Goal: Entertainment & Leisure: Consume media (video, audio)

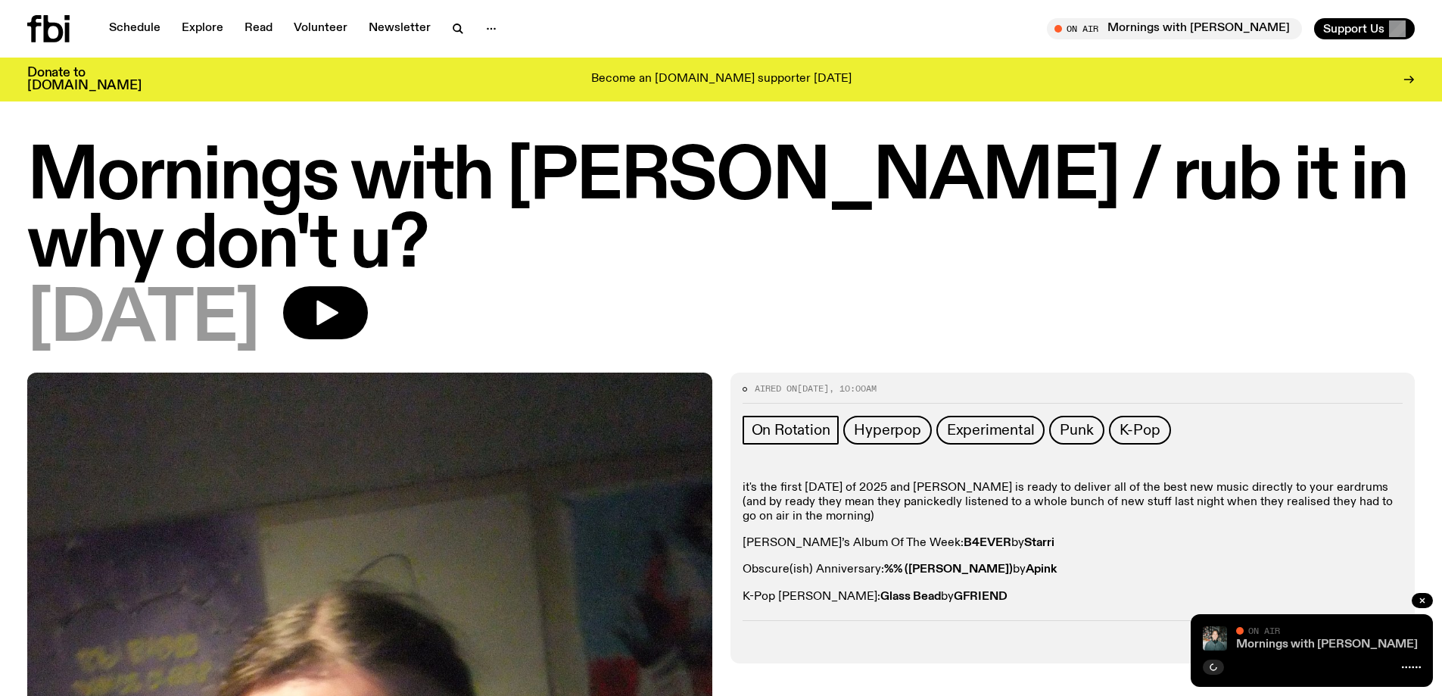
click at [1301, 645] on link "Mornings with [PERSON_NAME]" at bounding box center [1327, 644] width 182 height 12
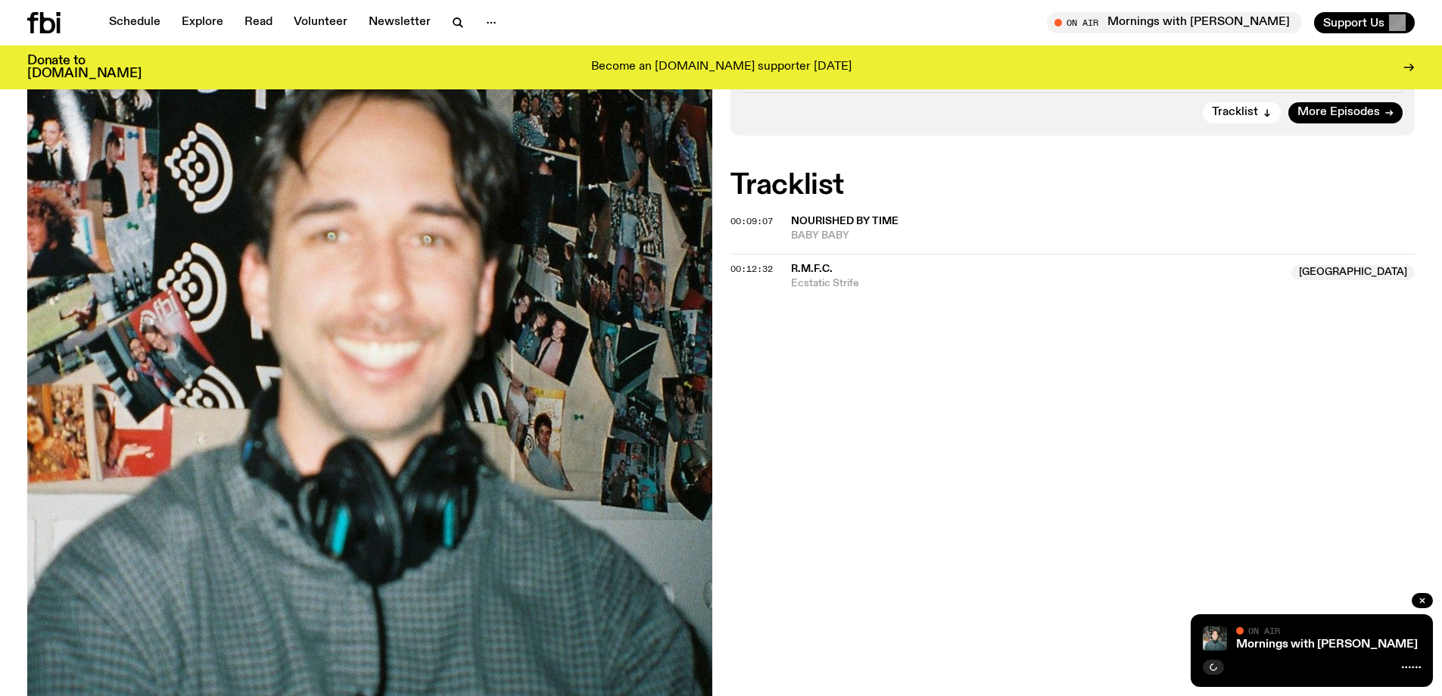
scroll to position [367, 0]
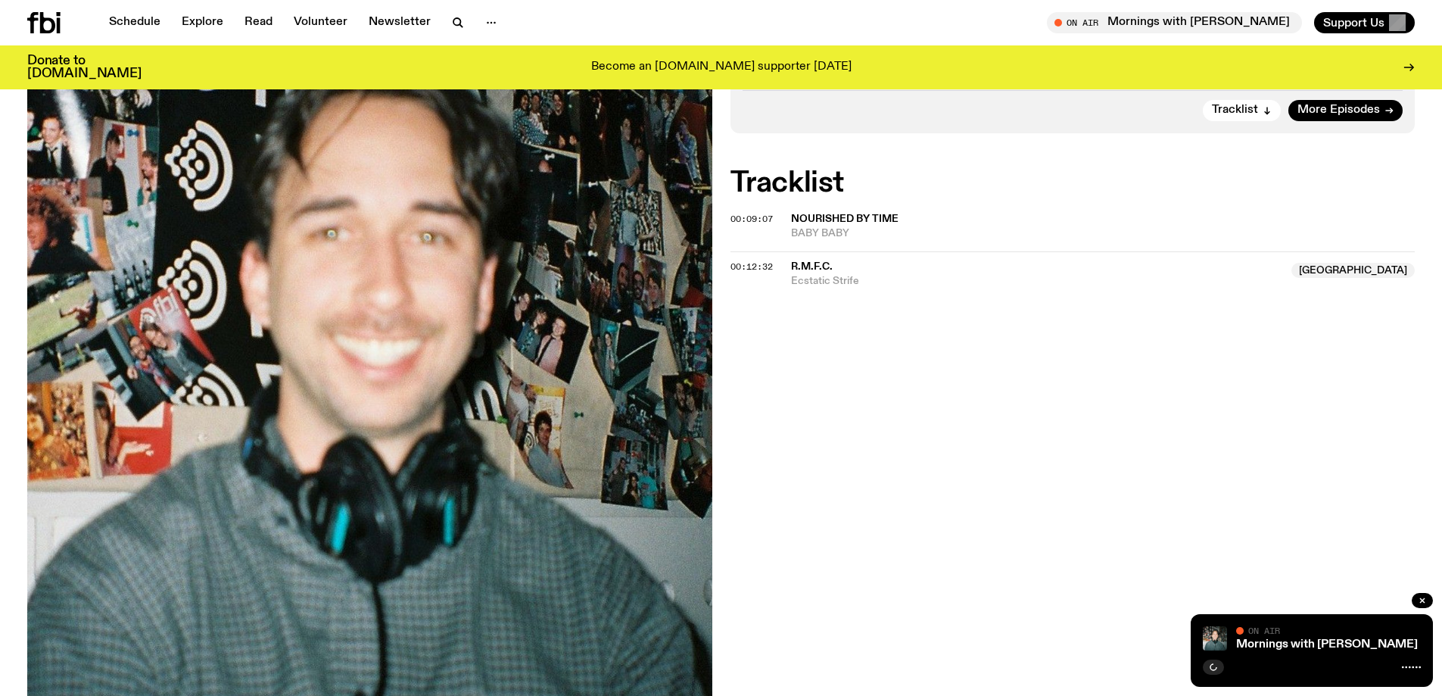
click at [817, 260] on span "R.M.F.C." at bounding box center [1037, 267] width 492 height 14
click at [139, 15] on link "Schedule" at bounding box center [135, 22] width 70 height 21
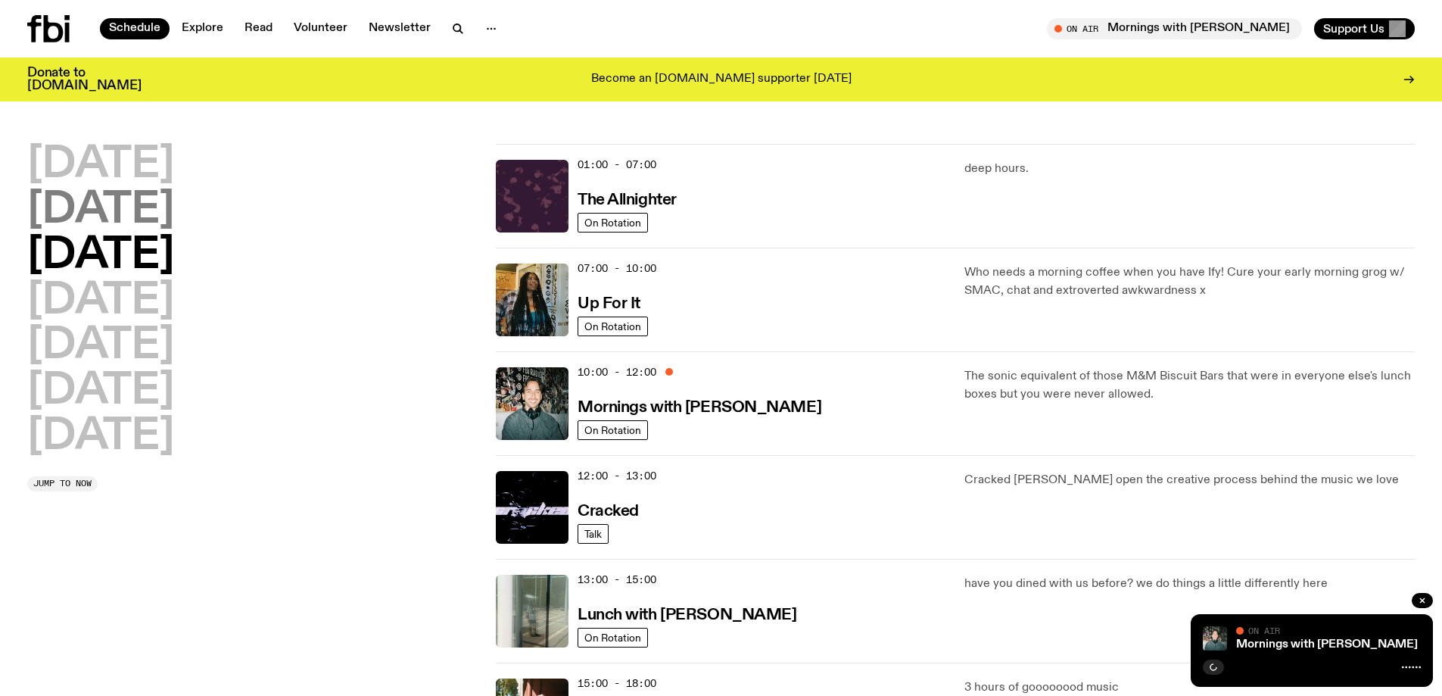
click at [163, 206] on h2 "[DATE]" at bounding box center [100, 210] width 147 height 42
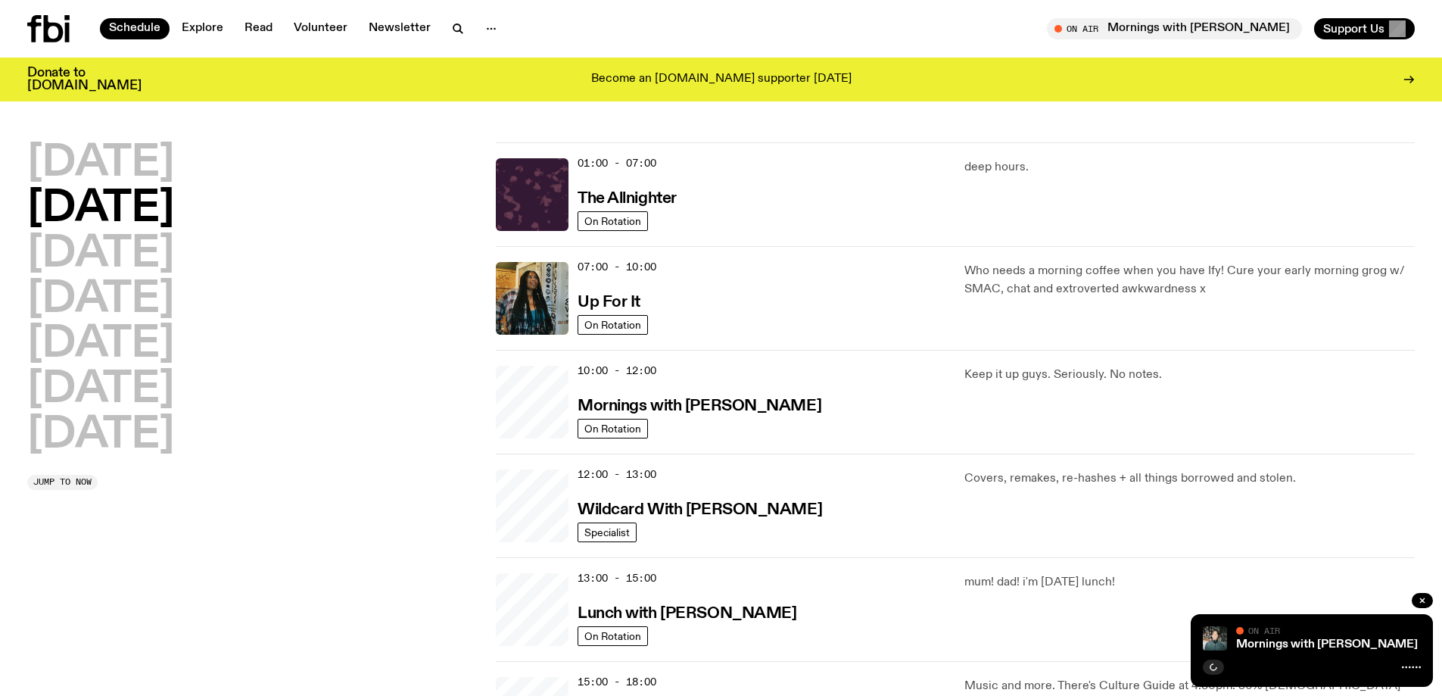
scroll to position [42, 0]
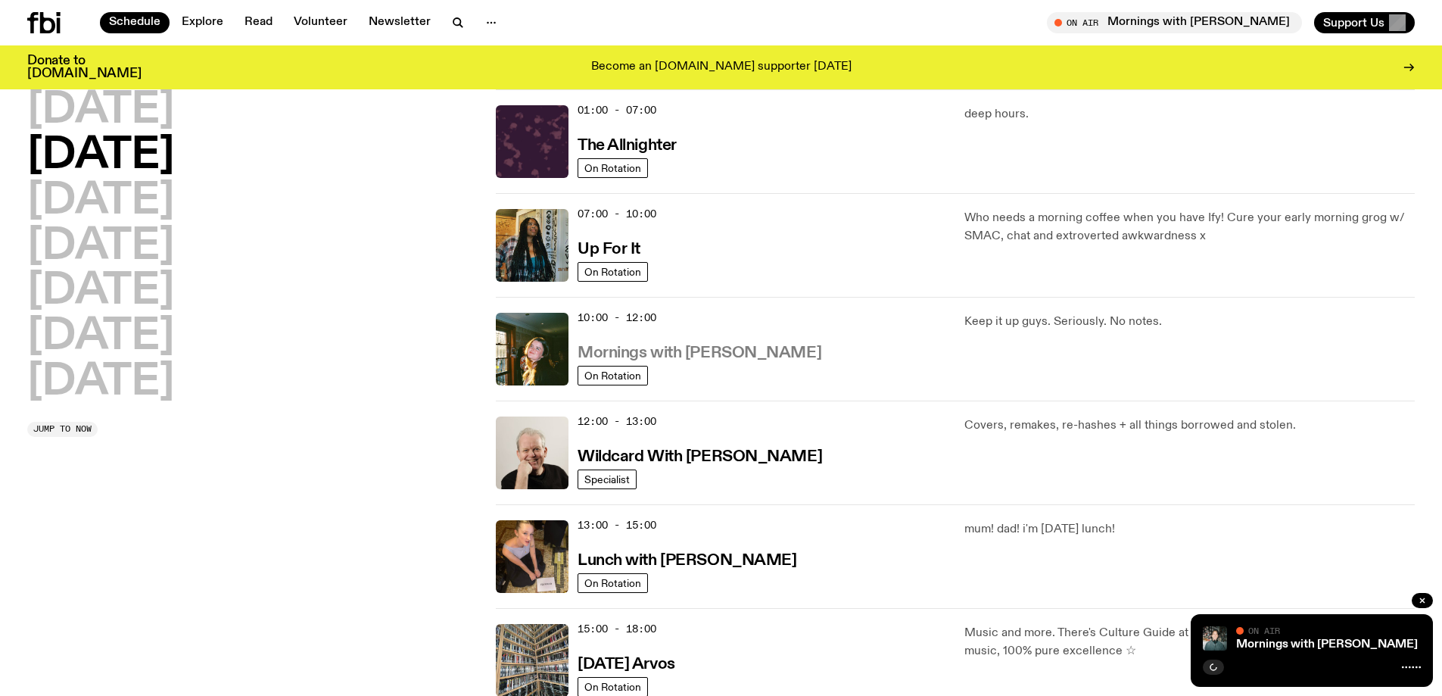
click at [686, 356] on h3 "Mornings with [PERSON_NAME]" at bounding box center [699, 353] width 244 height 16
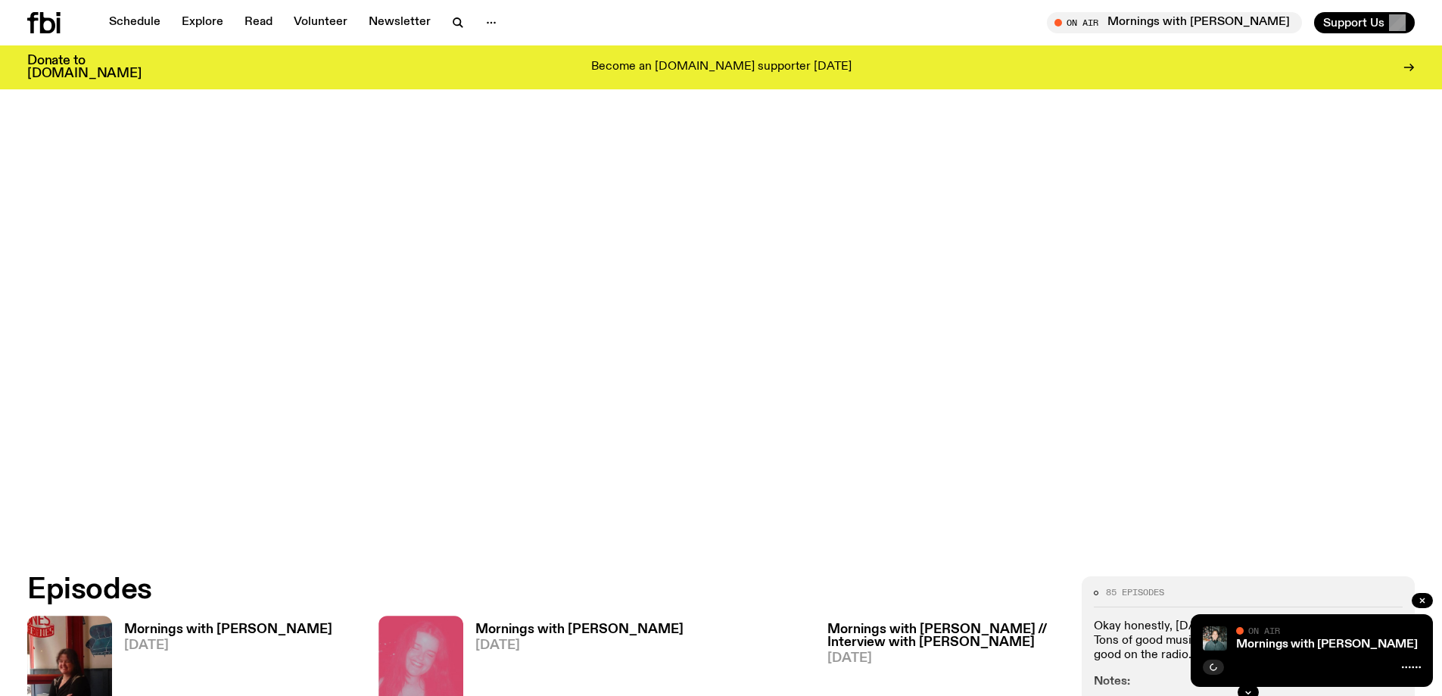
scroll to position [897, 0]
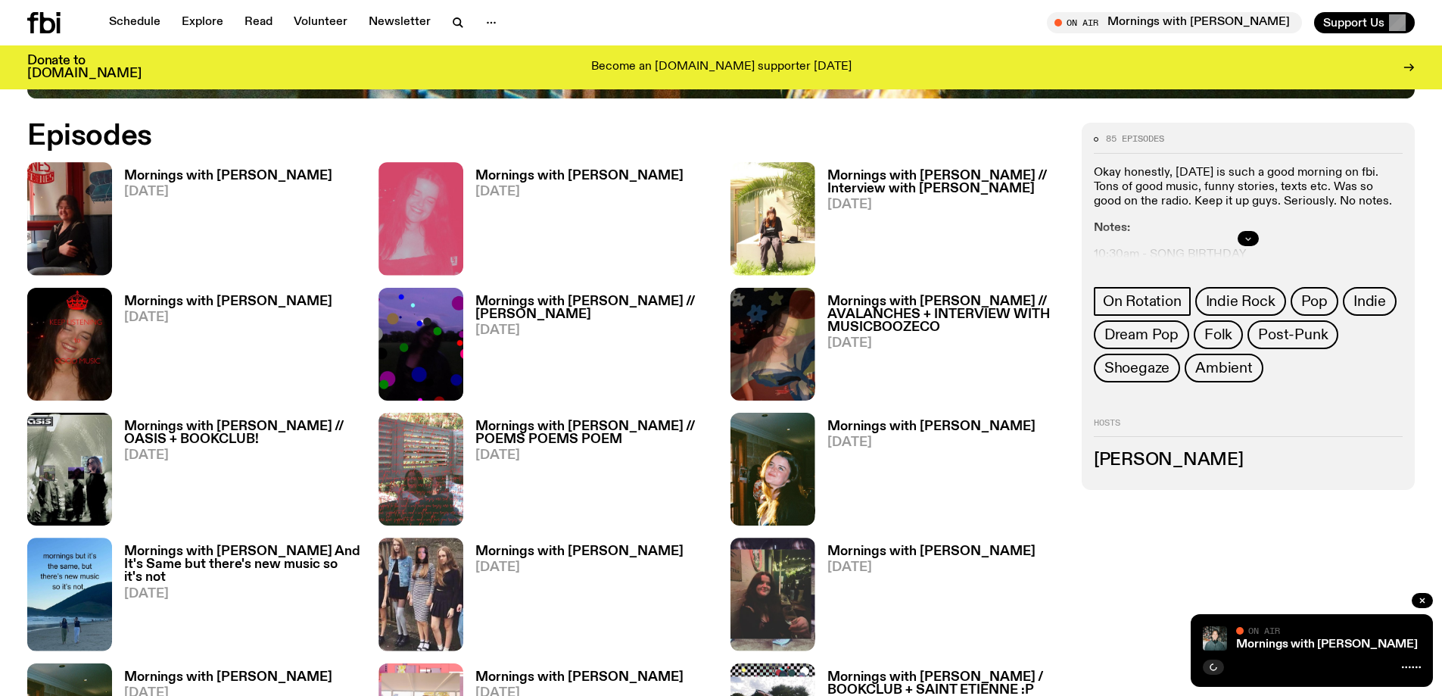
click at [1240, 241] on button "button" at bounding box center [1247, 238] width 21 height 15
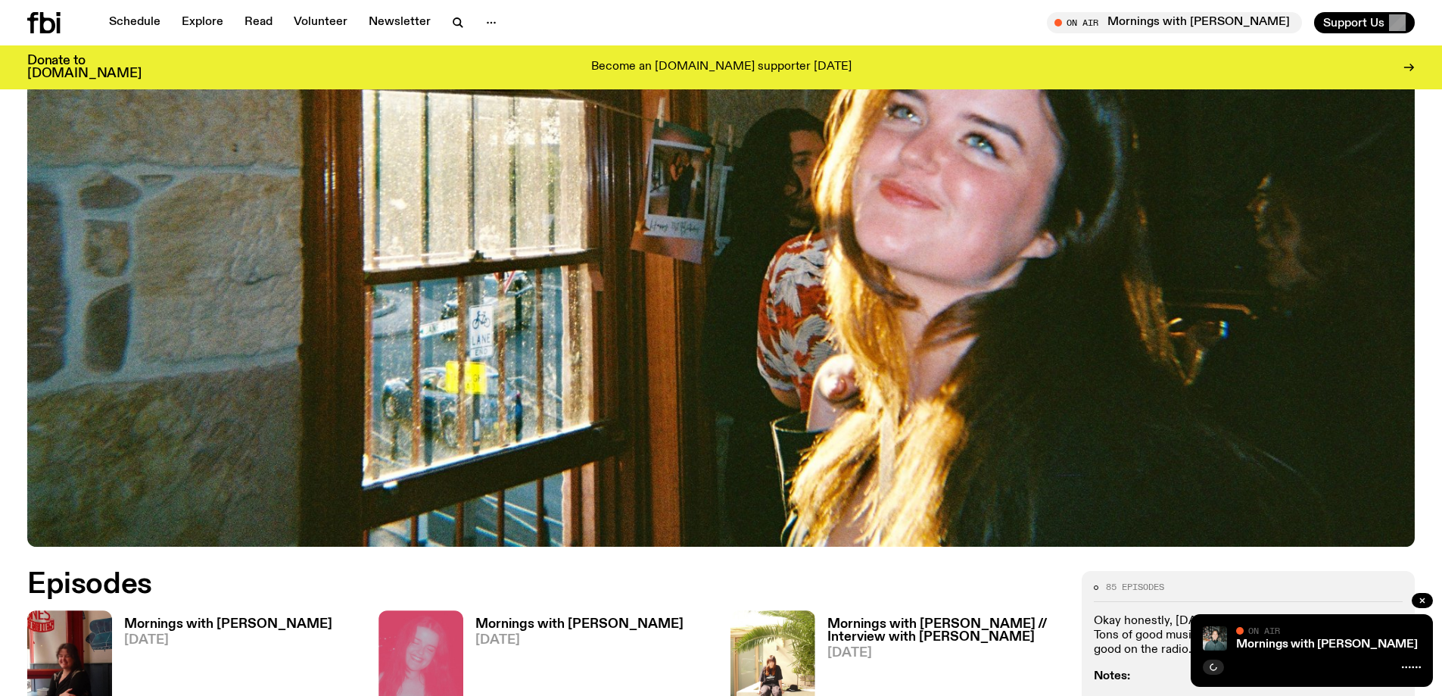
scroll to position [443, 0]
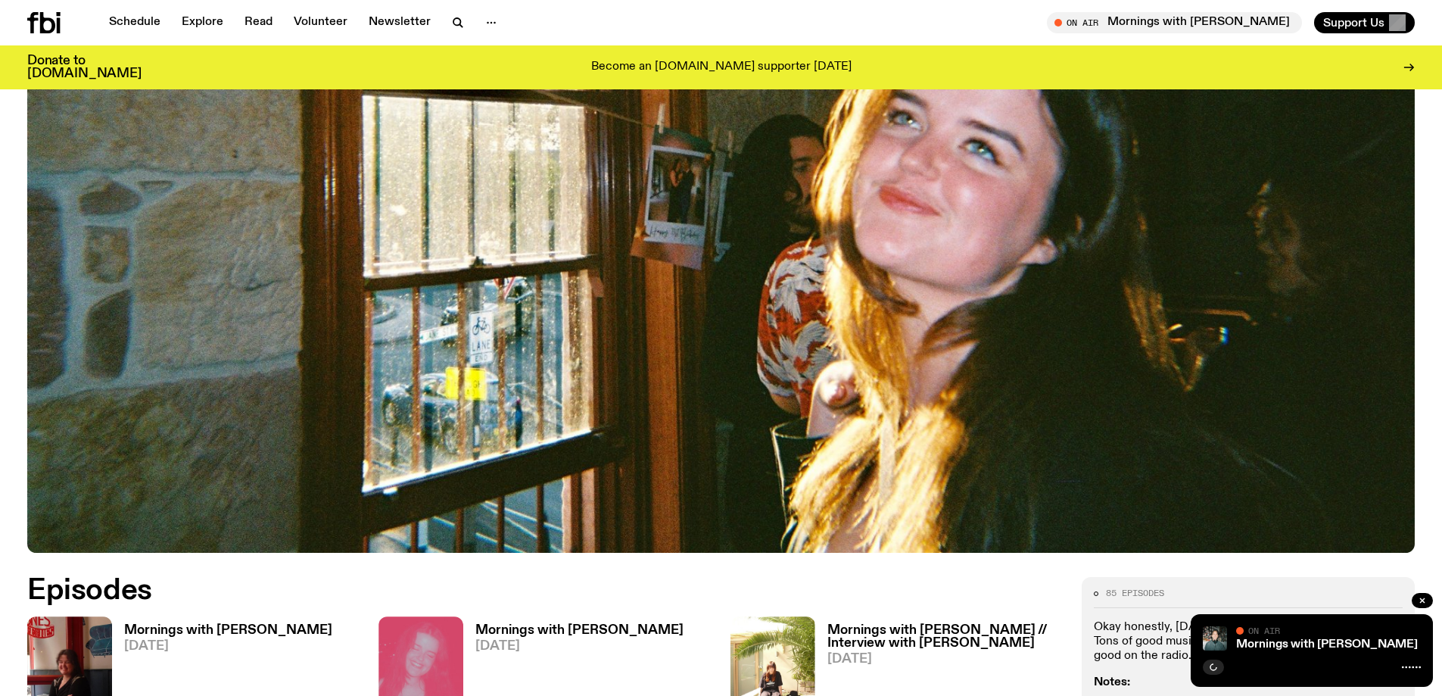
click at [173, 630] on h3 "Mornings with [PERSON_NAME]" at bounding box center [228, 630] width 208 height 13
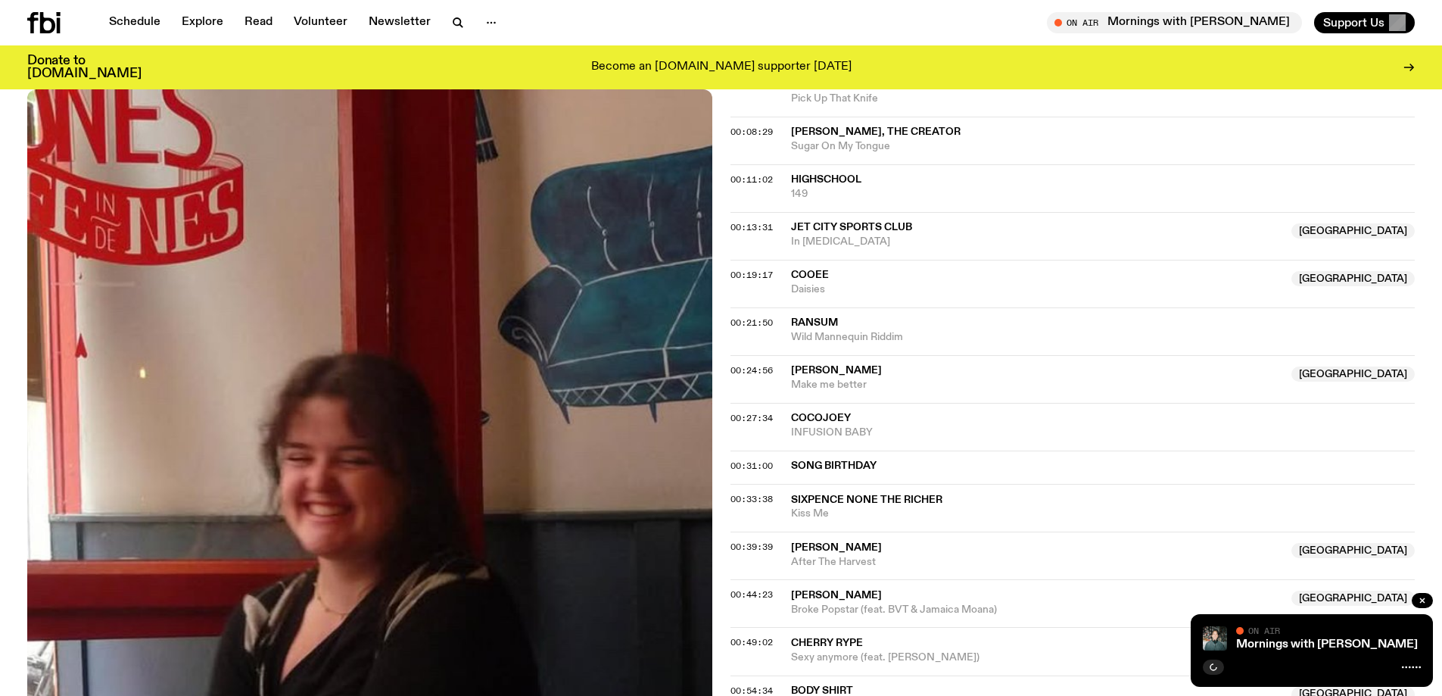
scroll to position [746, 0]
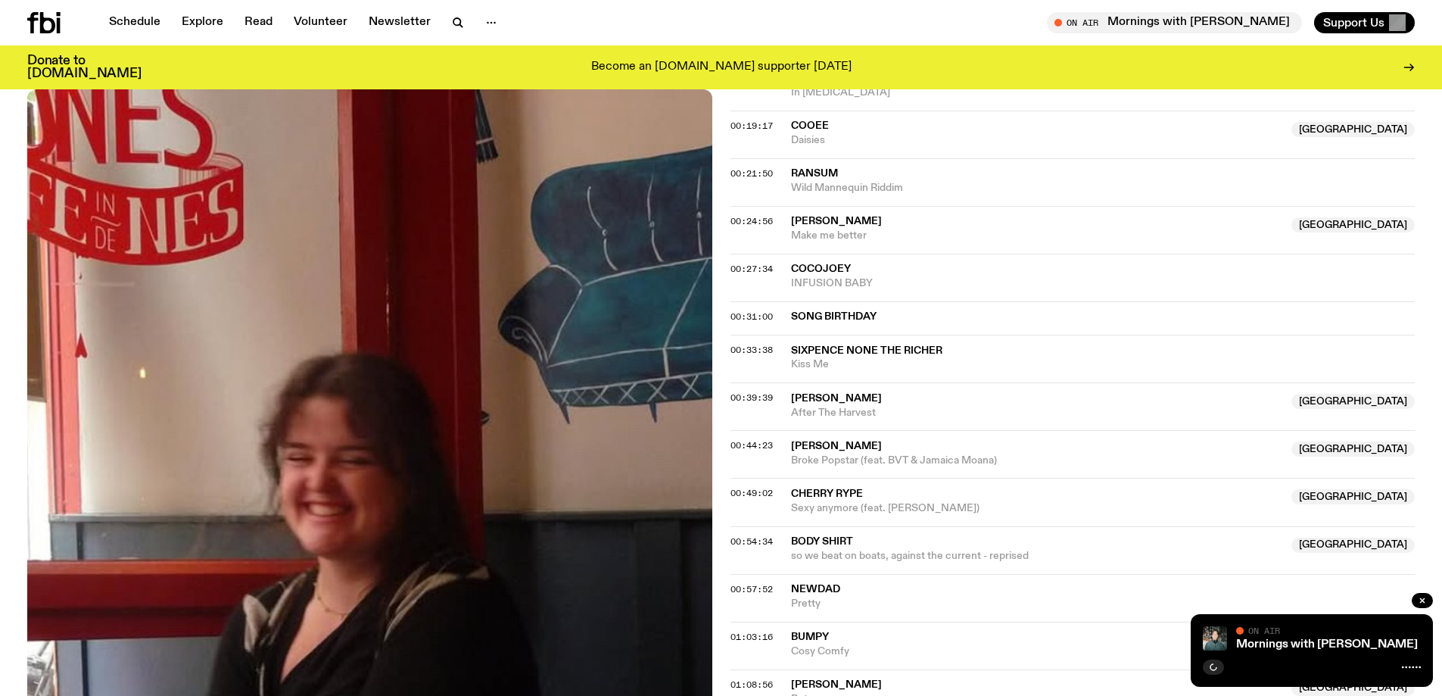
click at [841, 490] on span "Cherry Rype" at bounding box center [827, 493] width 72 height 11
